Goal: Task Accomplishment & Management: Complete application form

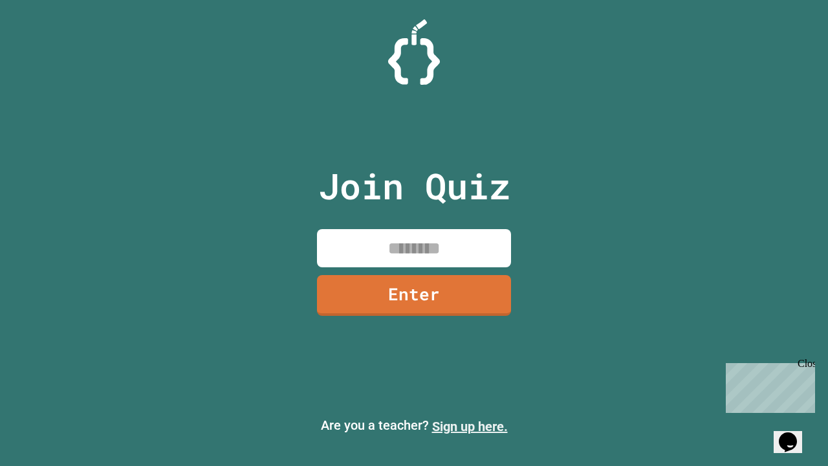
click at [470, 426] on link "Sign up here." at bounding box center [470, 426] width 76 height 16
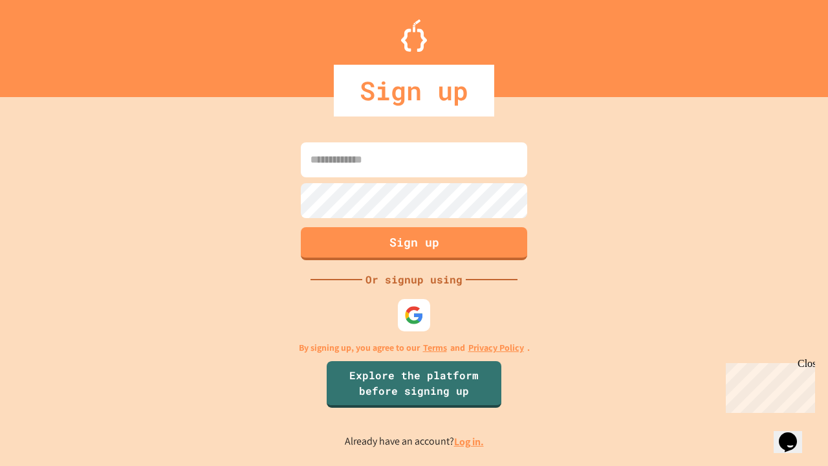
click at [470, 441] on link "Log in." at bounding box center [469, 442] width 30 height 14
